Goal: Transaction & Acquisition: Purchase product/service

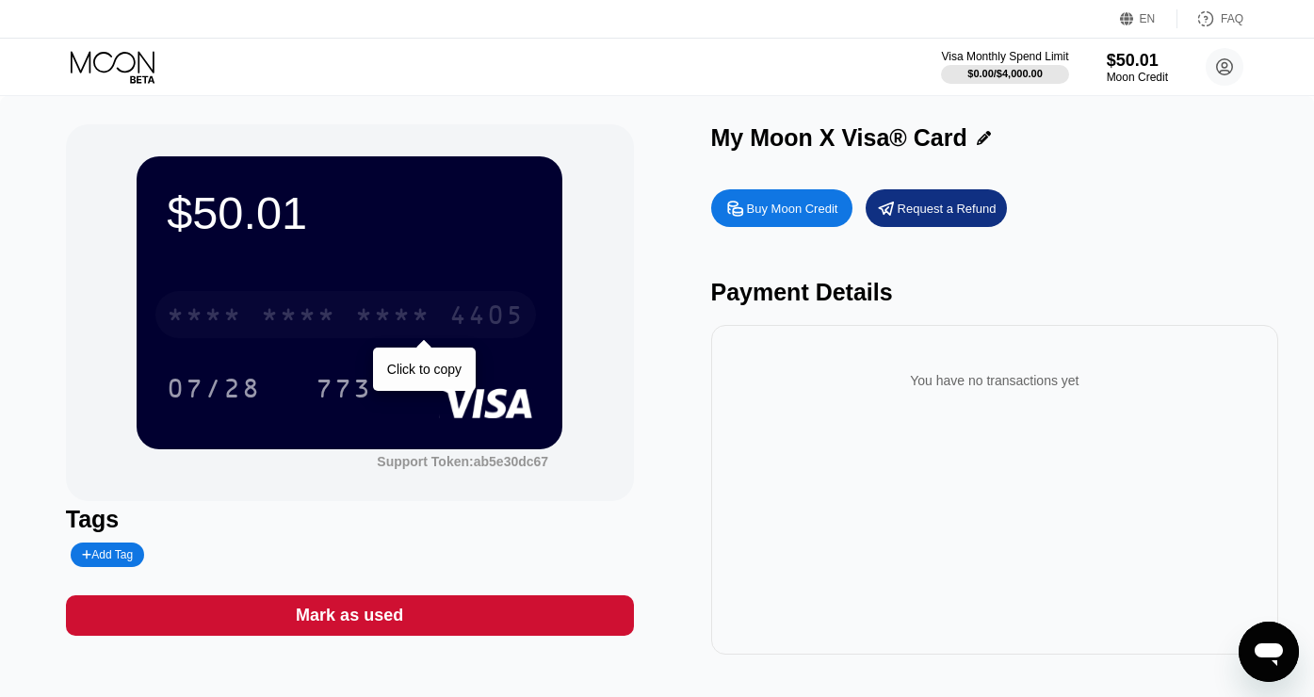
click at [345, 324] on div "* * * * * * * * * * * * 4405" at bounding box center [345, 314] width 380 height 47
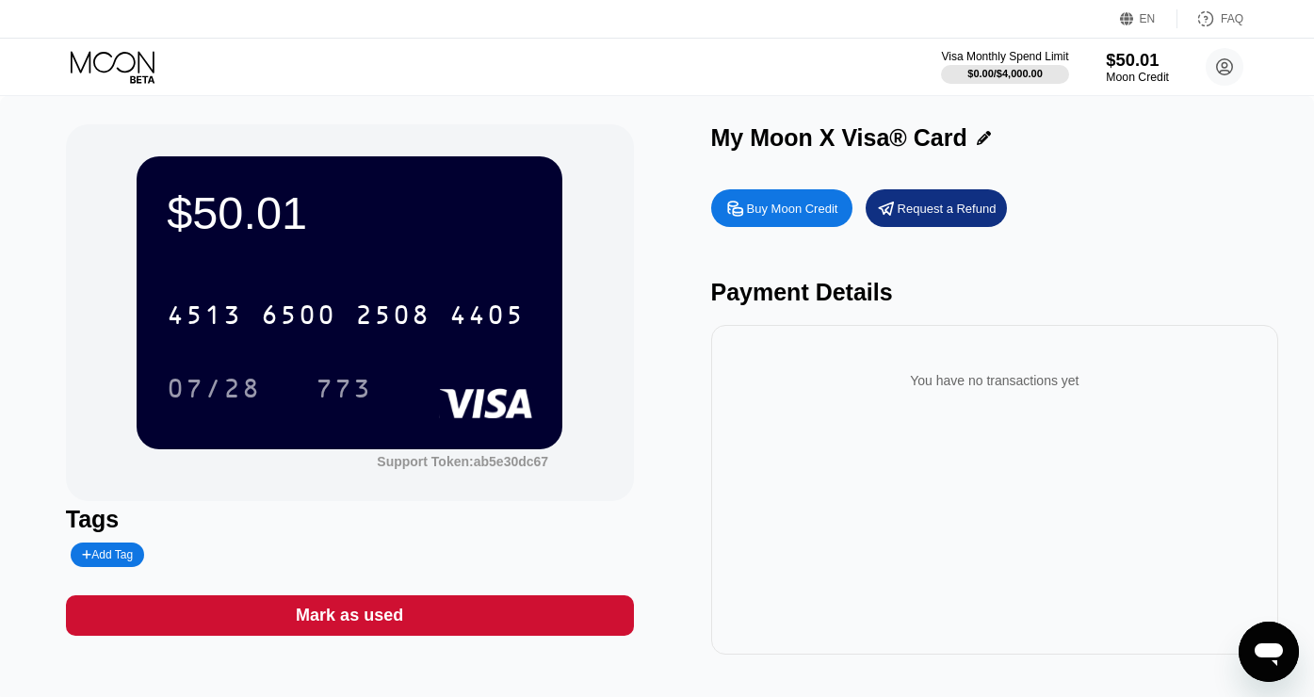
click at [1148, 57] on div "$50.01" at bounding box center [1137, 60] width 63 height 20
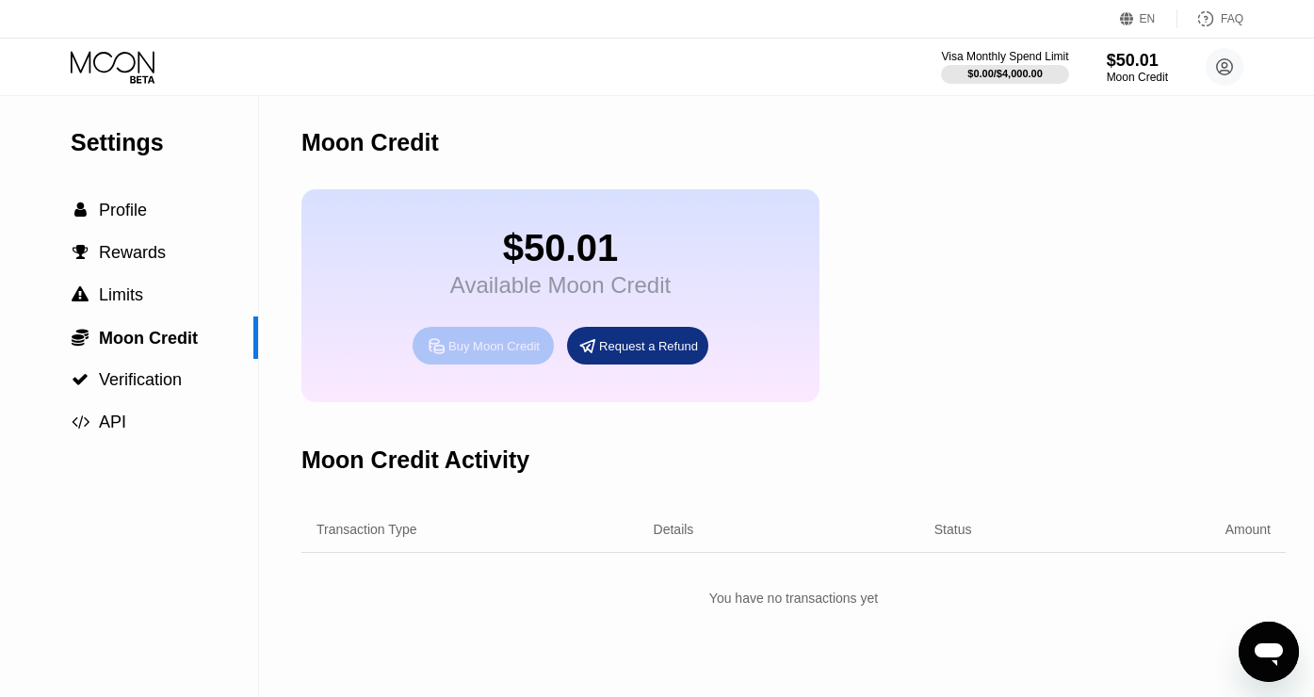
click at [503, 351] on div "Buy Moon Credit" at bounding box center [493, 346] width 91 height 16
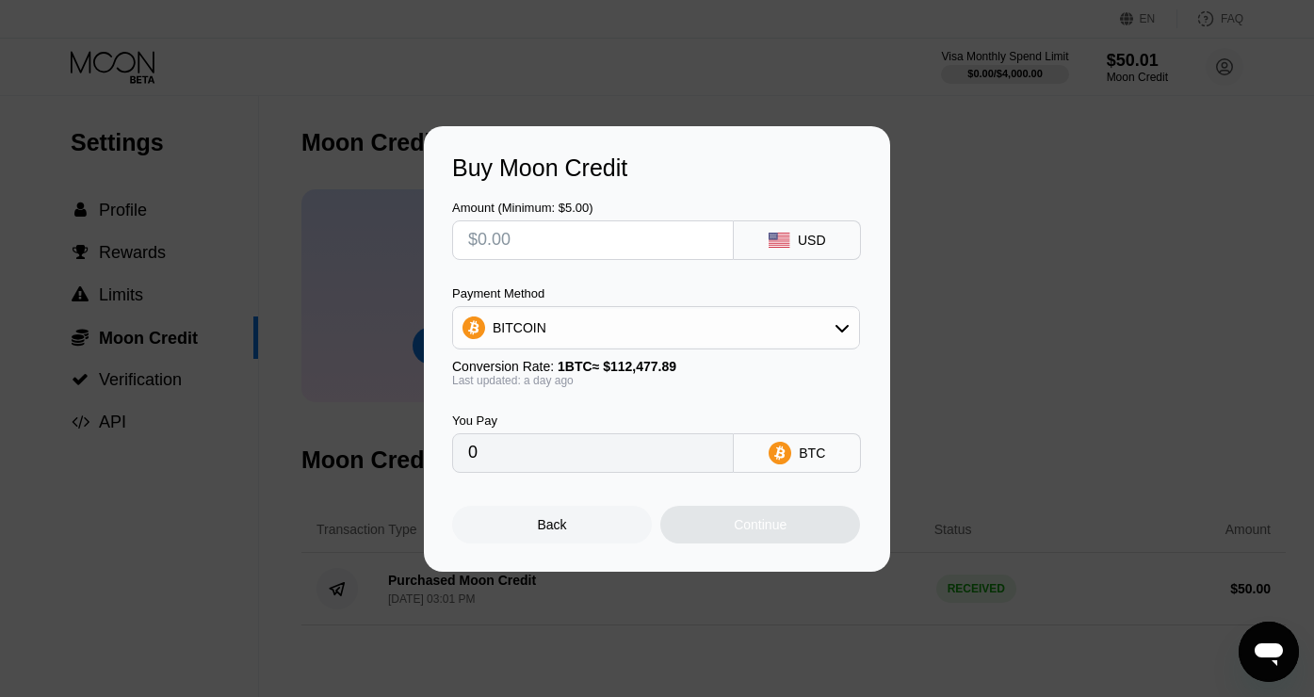
click at [582, 319] on div "BITCOIN" at bounding box center [656, 328] width 406 height 38
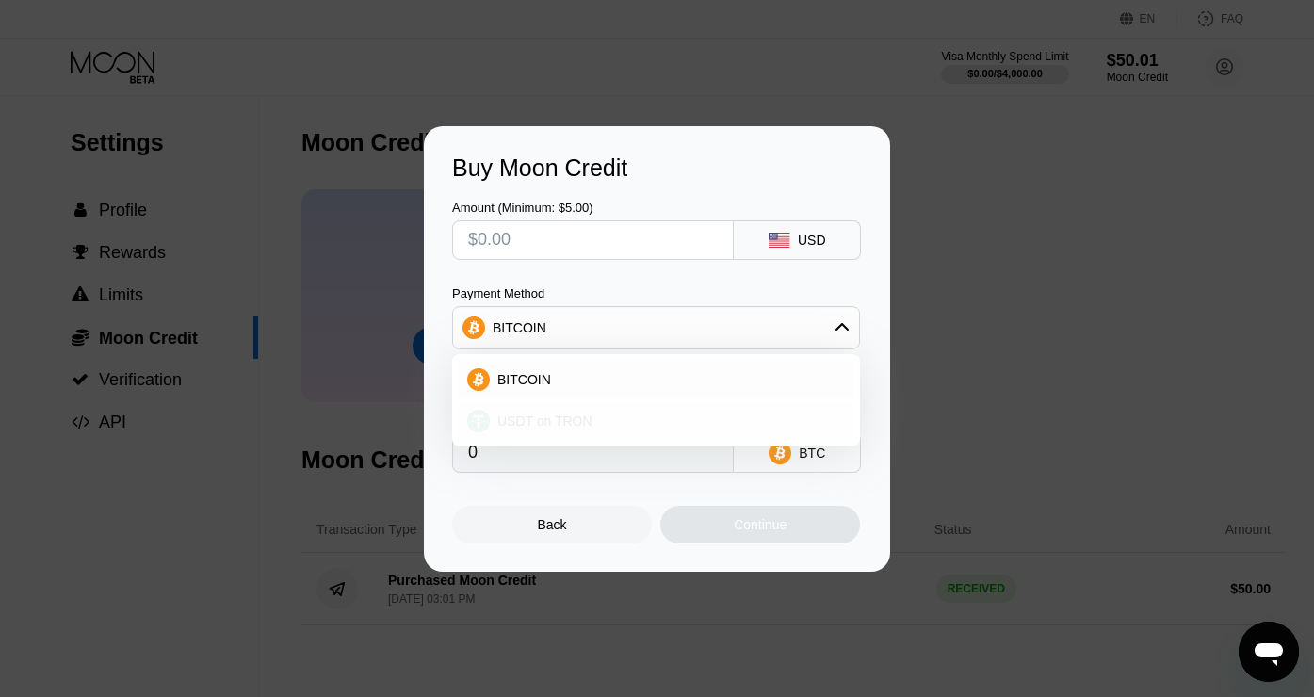
click at [546, 417] on span "USDT on TRON" at bounding box center [544, 420] width 95 height 15
type input "0.00"
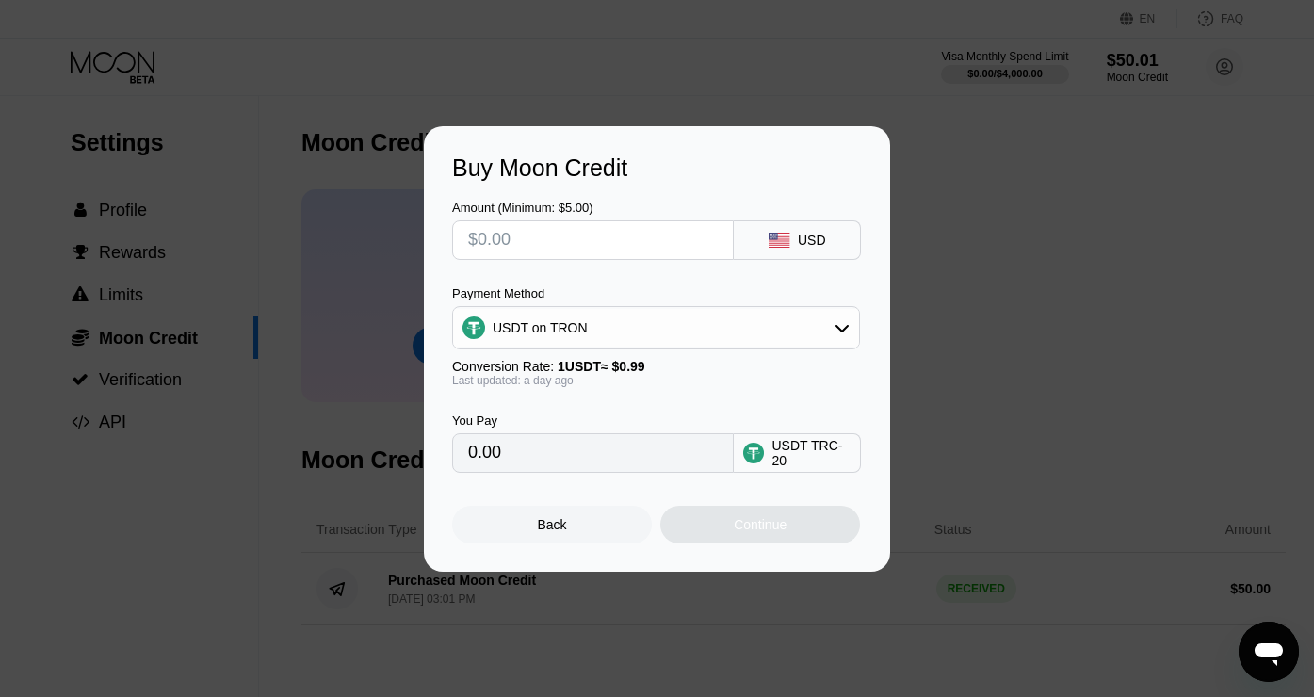
click at [514, 231] on input "text" at bounding box center [593, 240] width 250 height 38
type input "$5"
type input "5.05"
type input "$50"
type input "50.51"
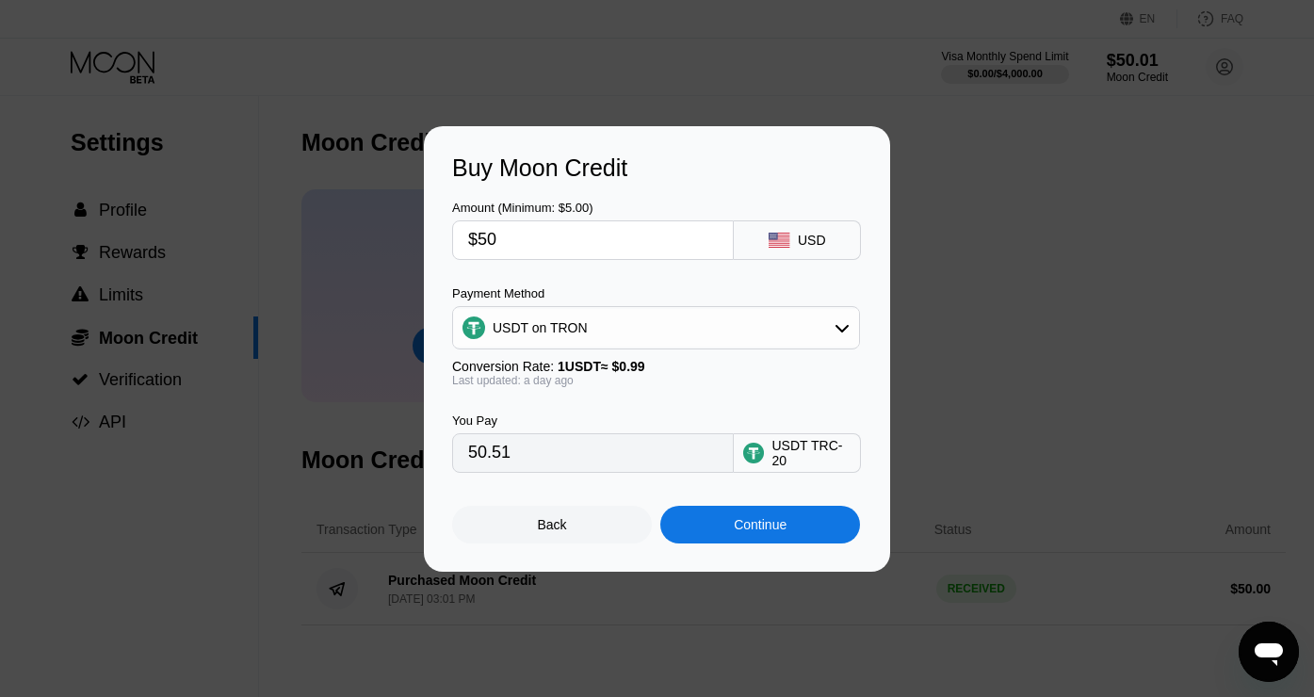
type input "$50"
click at [767, 540] on div "Continue" at bounding box center [760, 525] width 200 height 38
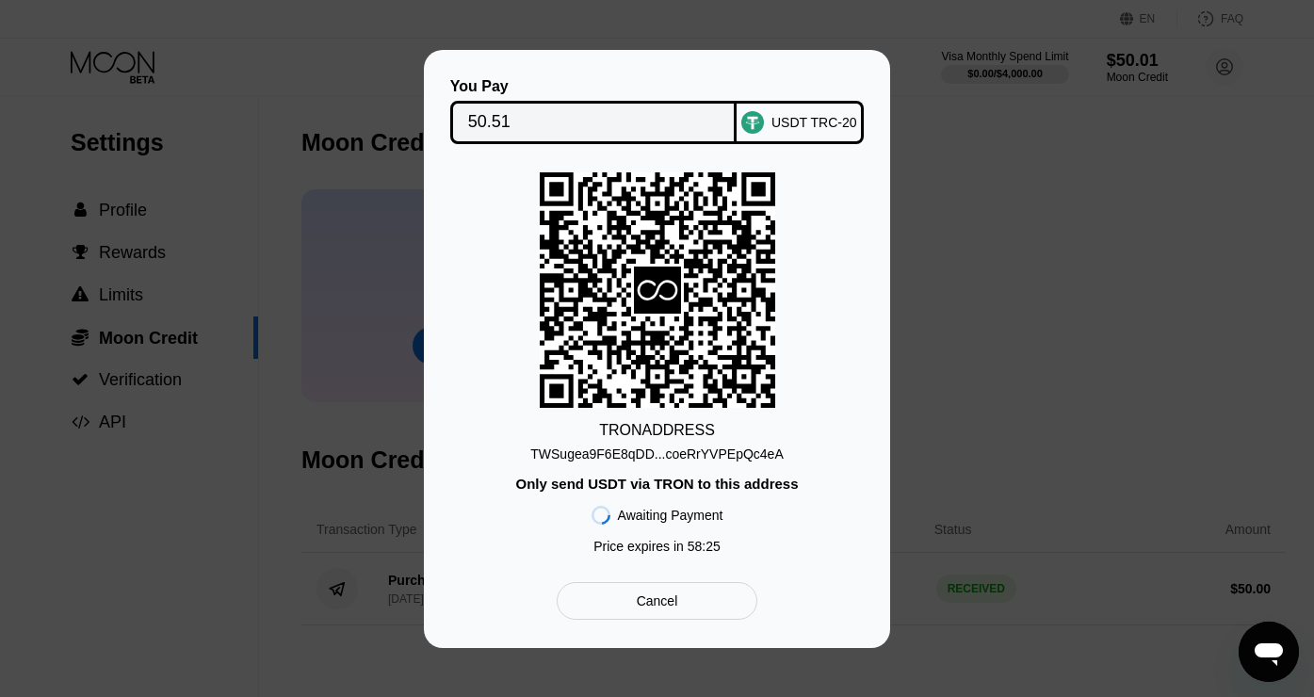
click at [665, 452] on div "TWSugea9F6E8qDD...coeRrYVPEpQc4eA" at bounding box center [656, 453] width 252 height 15
click at [611, 452] on div "TWSugea9F6E8qDD...coeRrYVPEpQc4eA" at bounding box center [656, 453] width 252 height 15
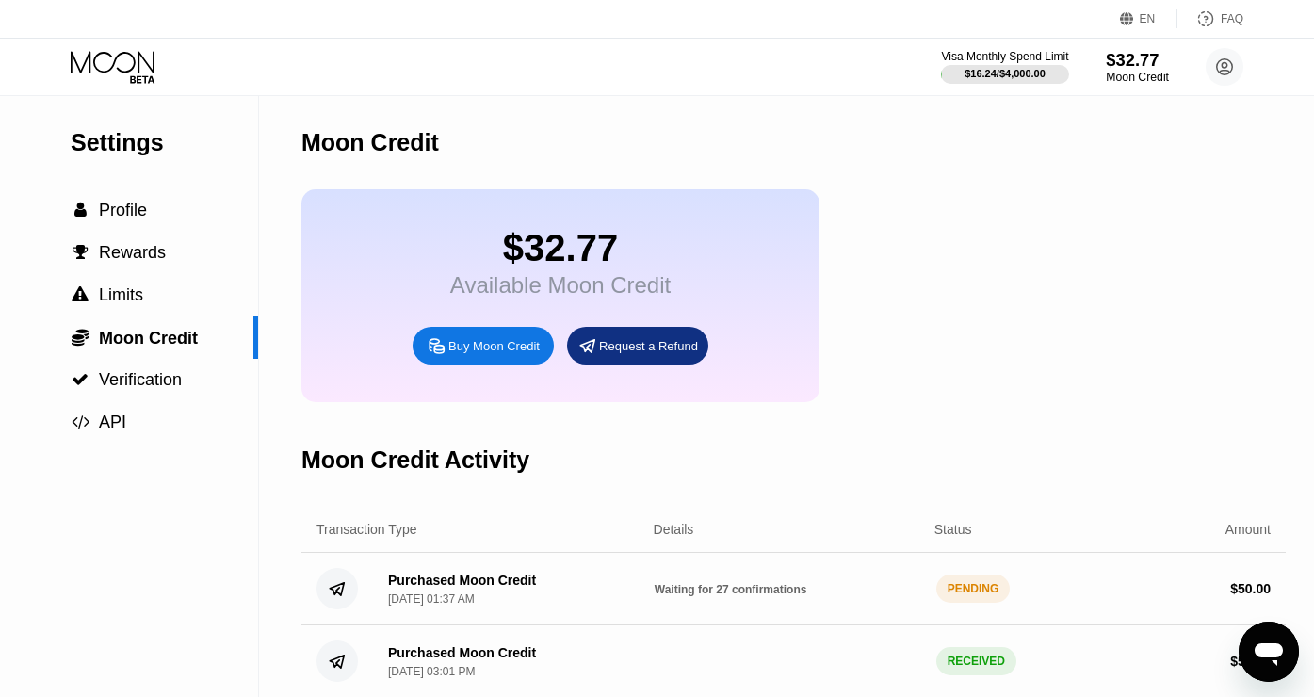
click at [1126, 51] on div "$32.77" at bounding box center [1137, 60] width 63 height 20
click at [1045, 70] on div at bounding box center [1005, 74] width 130 height 19
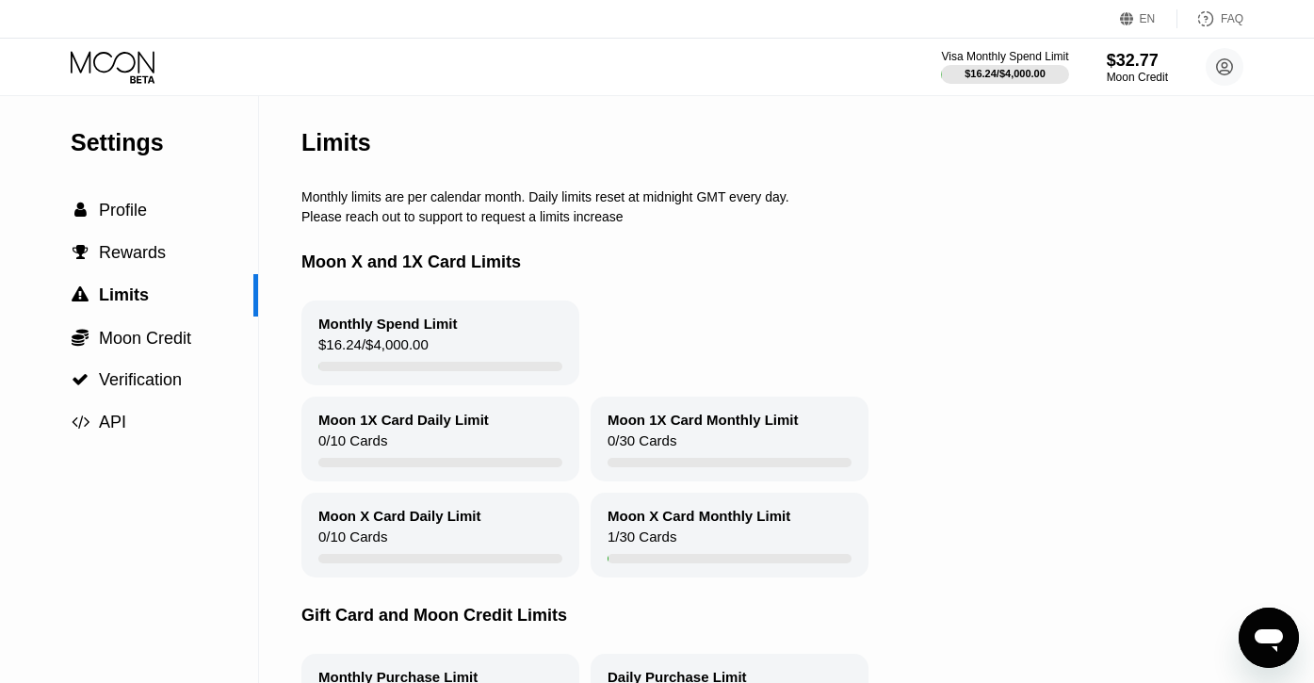
click at [125, 54] on icon at bounding box center [115, 67] width 88 height 33
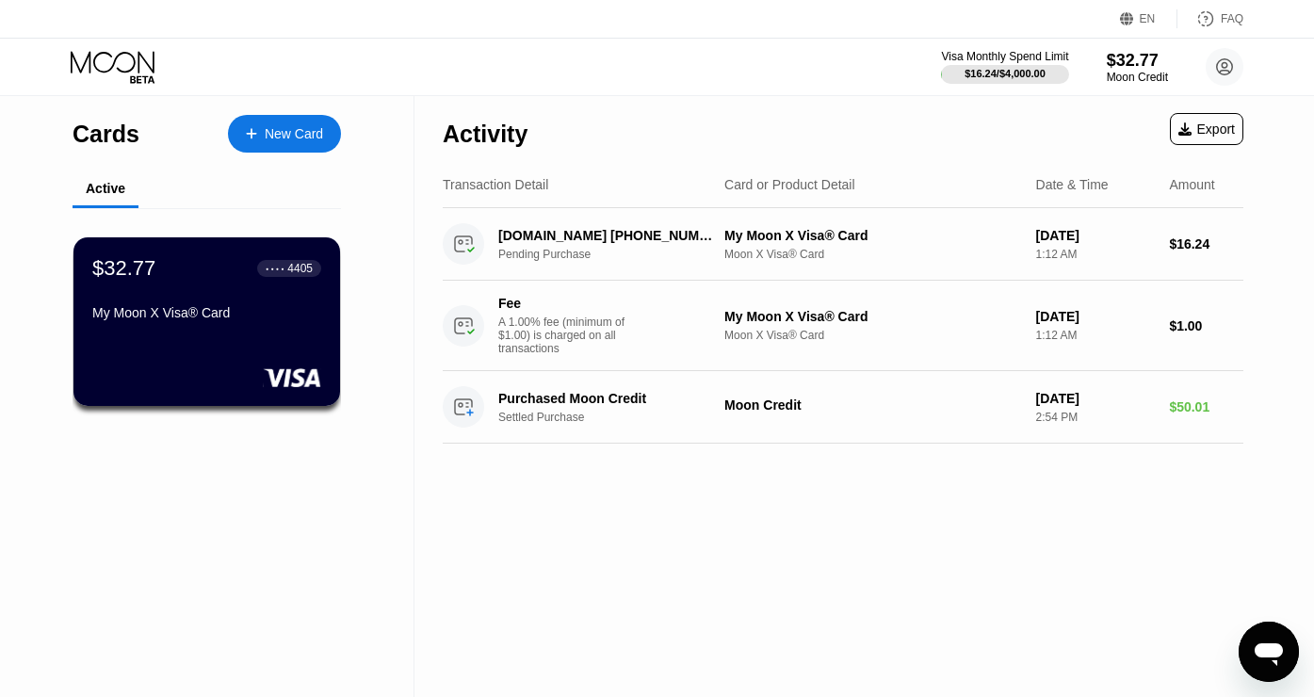
click at [1132, 87] on div "Visa Monthly Spend Limit $16.24 / $4,000.00 $32.77 Moon Credit lloyd98743@proto…" at bounding box center [657, 67] width 1314 height 57
click at [88, 74] on icon at bounding box center [115, 67] width 88 height 33
click at [1110, 93] on div "Visa Monthly Spend Limit $16.24 / $4,000.00 $32.77 Moon Credit lloyd98743@proto…" at bounding box center [657, 67] width 1314 height 57
click at [1137, 57] on div "$32.77" at bounding box center [1137, 60] width 63 height 20
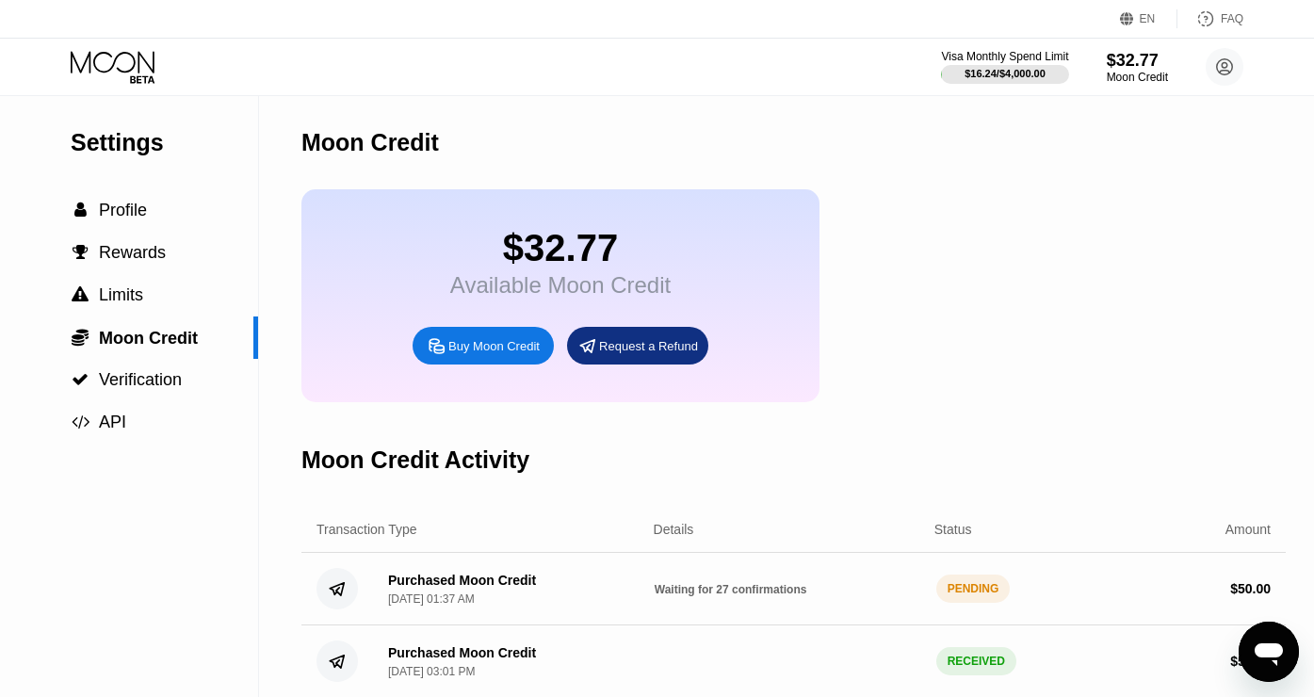
drag, startPoint x: 1287, startPoint y: 585, endPoint x: 771, endPoint y: 606, distance: 516.5
click at [841, 608] on div "Settings  Profile  Rewards  Limits  Moon Credit  Verification  API Moon C…" at bounding box center [657, 397] width 1314 height 602
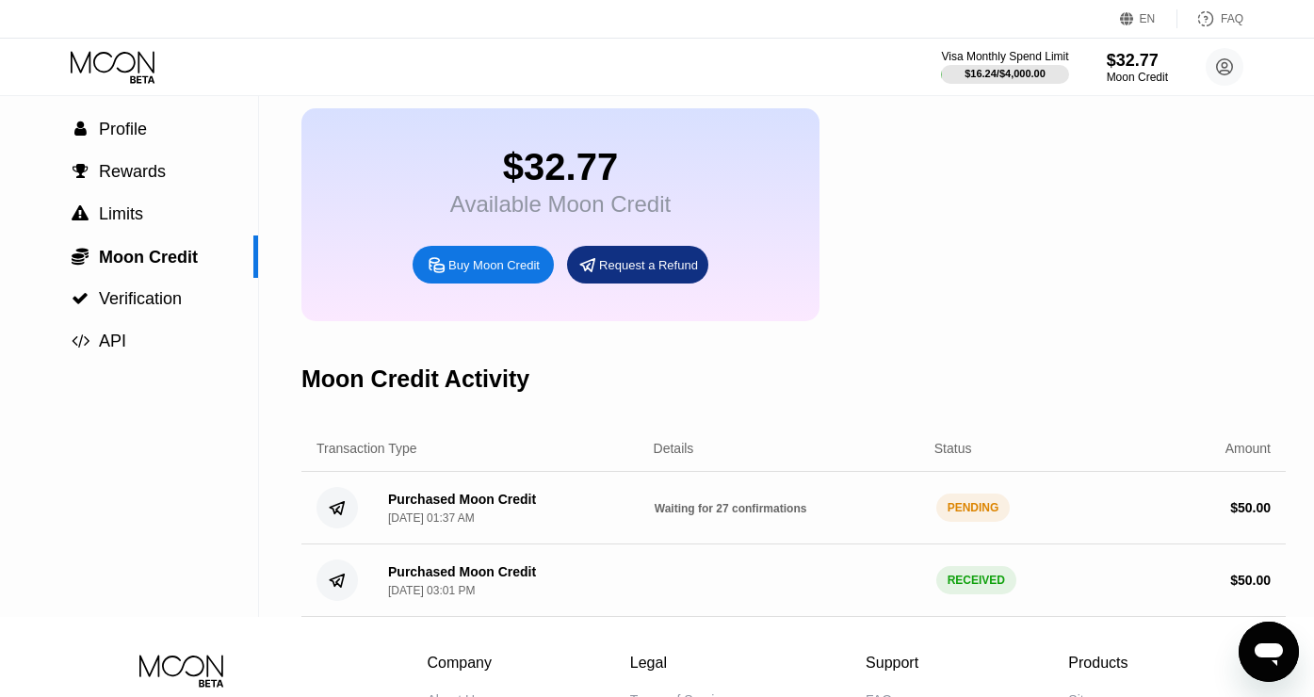
scroll to position [42, 0]
